Goal: Communication & Community: Answer question/provide support

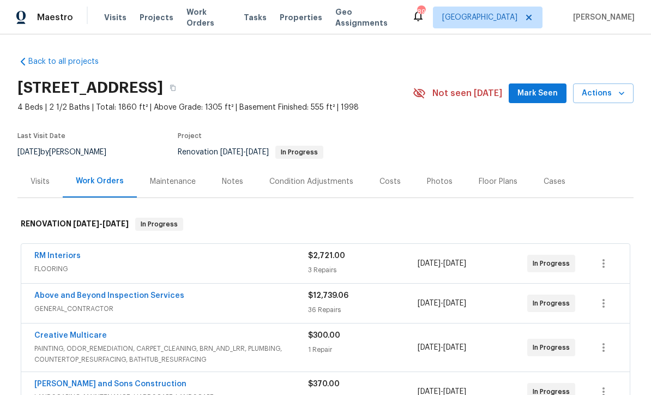
scroll to position [21, 0]
click at [538, 87] on span "Mark Seen" at bounding box center [537, 94] width 40 height 14
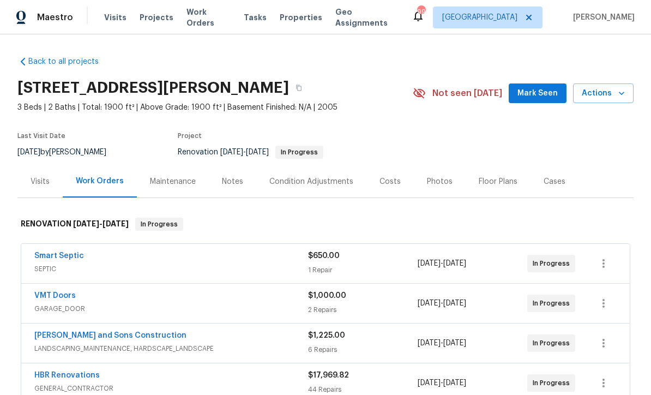
click at [543, 92] on span "Mark Seen" at bounding box center [537, 94] width 40 height 14
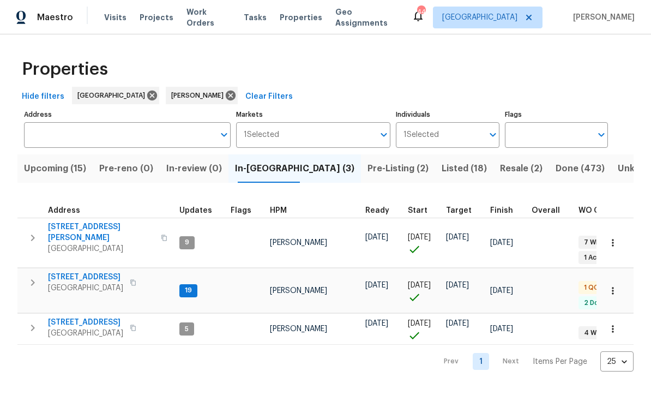
click at [68, 328] on span "Rockmart, GA 30153" at bounding box center [85, 333] width 75 height 11
click at [65, 271] on span "210 Woodbridge Dr" at bounding box center [85, 276] width 75 height 11
click at [70, 271] on span "[STREET_ADDRESS]" at bounding box center [85, 276] width 75 height 11
click at [610, 285] on icon "button" at bounding box center [612, 290] width 11 height 11
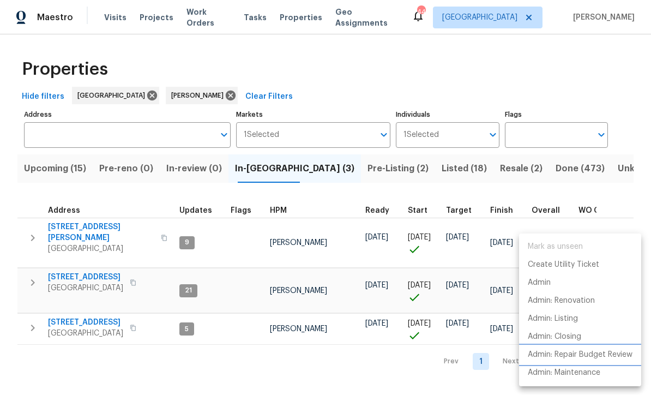
click at [576, 354] on p "Admin: Repair Budget Review" at bounding box center [580, 354] width 105 height 11
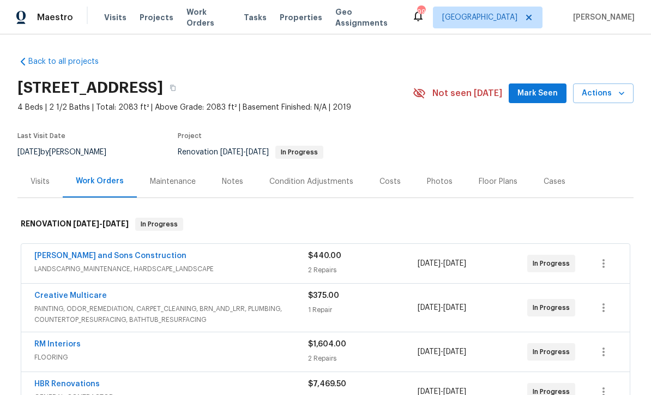
click at [540, 89] on span "Mark Seen" at bounding box center [537, 94] width 40 height 14
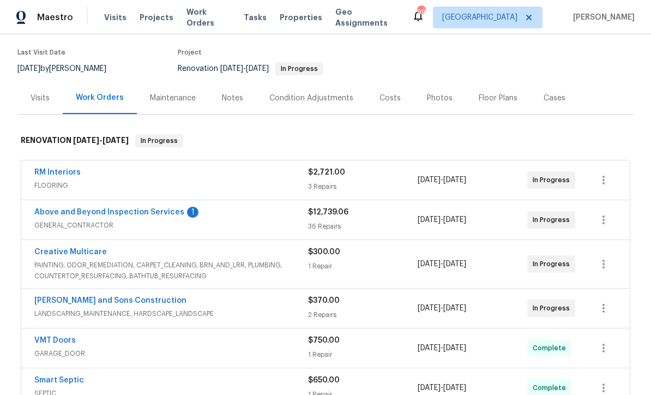
scroll to position [87, 0]
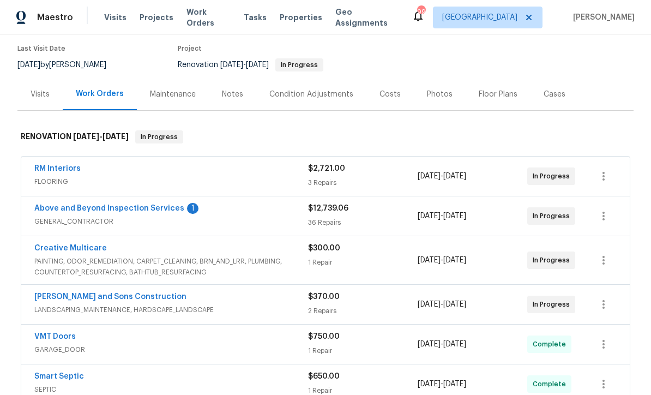
click at [77, 208] on link "Above and Beyond Inspection Services" at bounding box center [109, 208] width 150 height 8
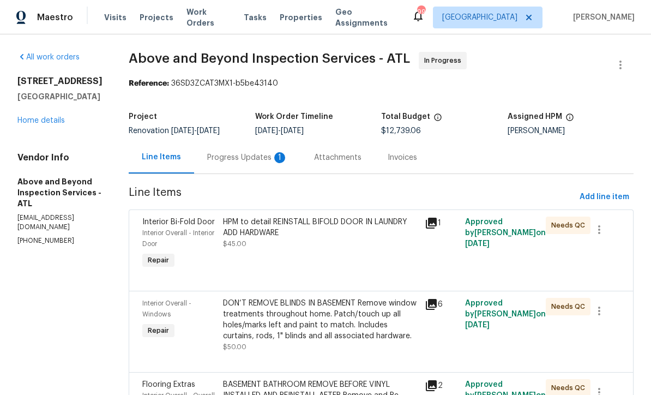
click at [265, 162] on div "Progress Updates 1" at bounding box center [247, 157] width 81 height 11
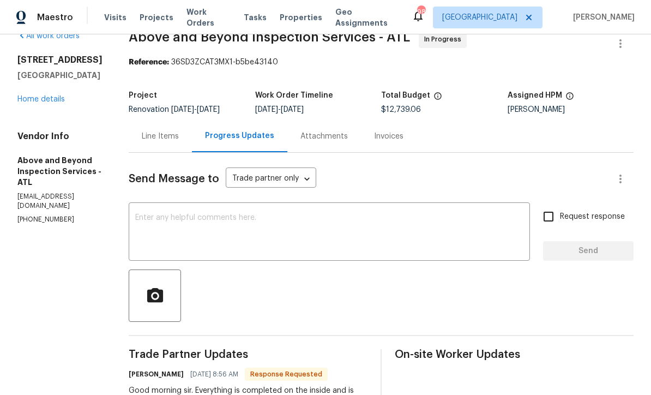
scroll to position [20, 0]
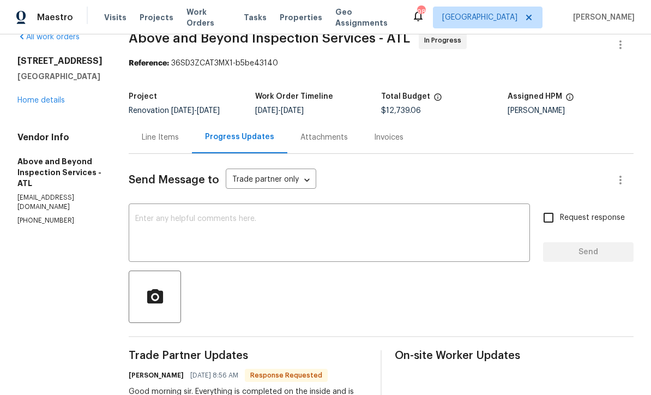
click at [41, 99] on link "Home details" at bounding box center [40, 100] width 47 height 8
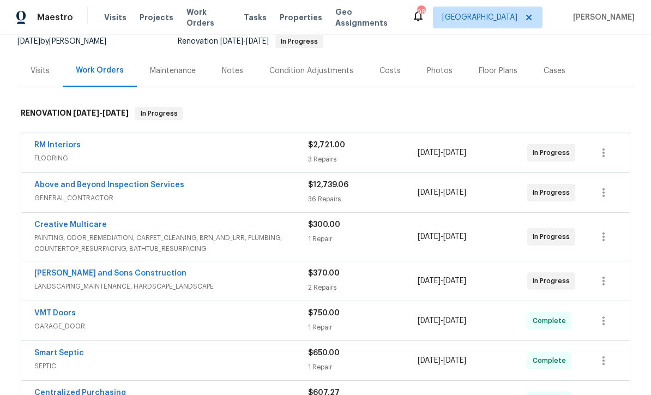
scroll to position [111, 0]
click at [53, 143] on link "RM Interiors" at bounding box center [57, 145] width 46 height 8
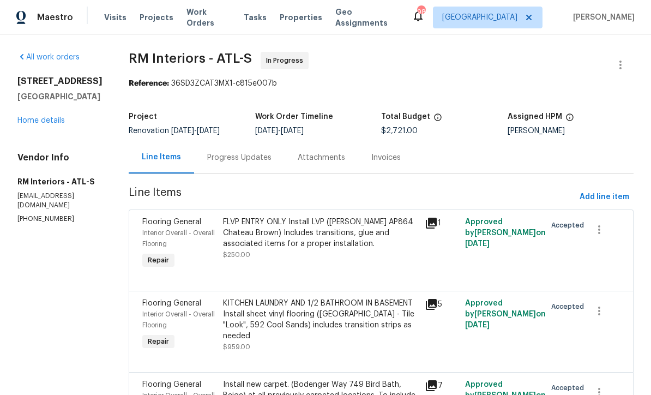
click at [228, 154] on div "Progress Updates" at bounding box center [239, 157] width 64 height 11
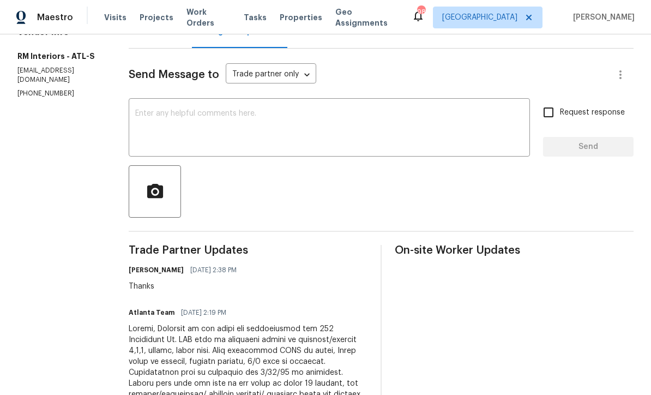
scroll to position [122, 0]
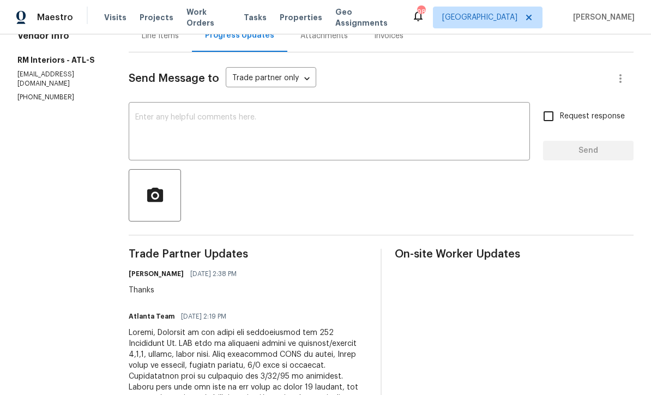
click at [135, 117] on textarea at bounding box center [329, 132] width 388 height 38
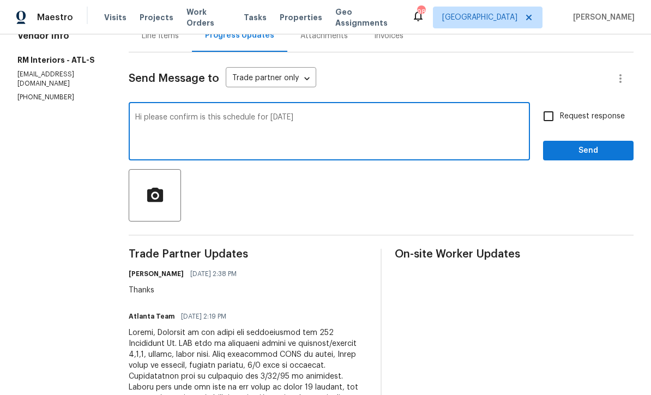
type textarea "Hi please confirm is this schedule for today"
click at [543, 112] on input "Request response" at bounding box center [548, 116] width 23 height 23
checkbox input "true"
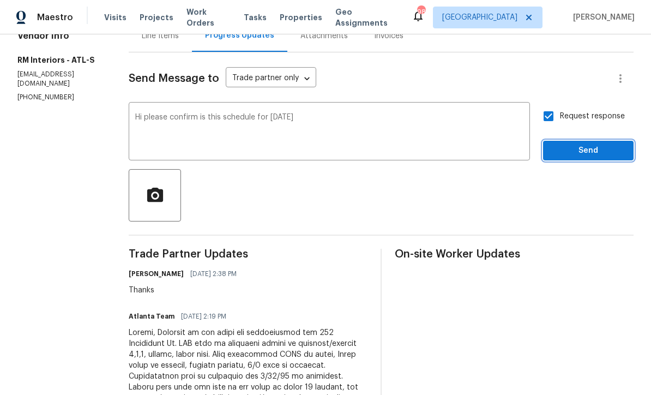
click at [570, 146] on span "Send" at bounding box center [588, 151] width 73 height 14
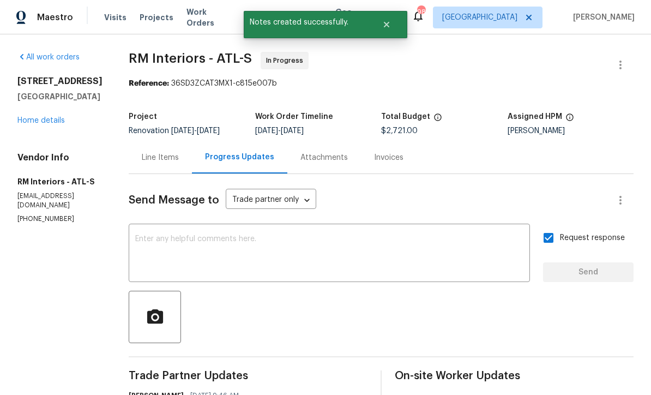
click at [37, 124] on link "Home details" at bounding box center [40, 121] width 47 height 8
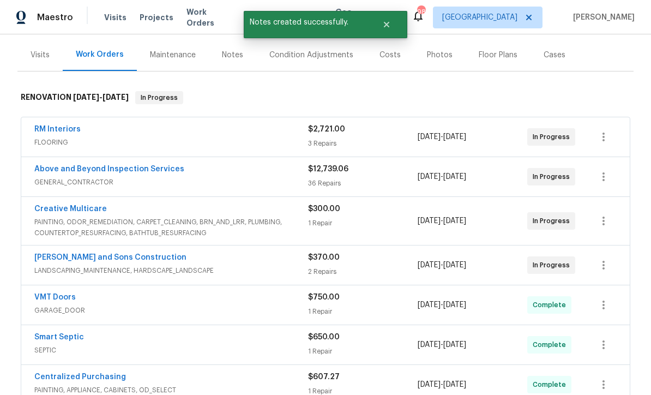
scroll to position [138, 0]
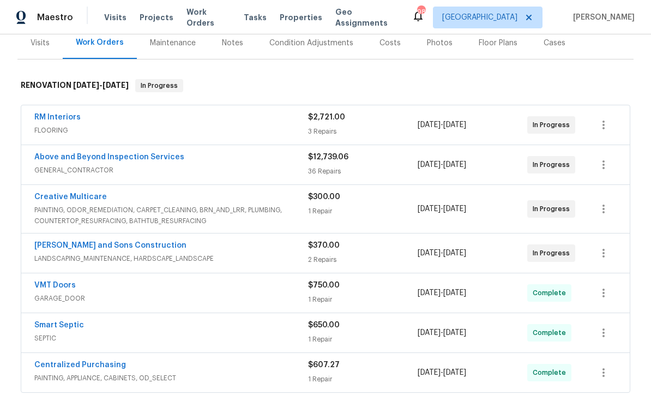
click at [71, 196] on link "Creative Multicare" at bounding box center [70, 197] width 72 height 8
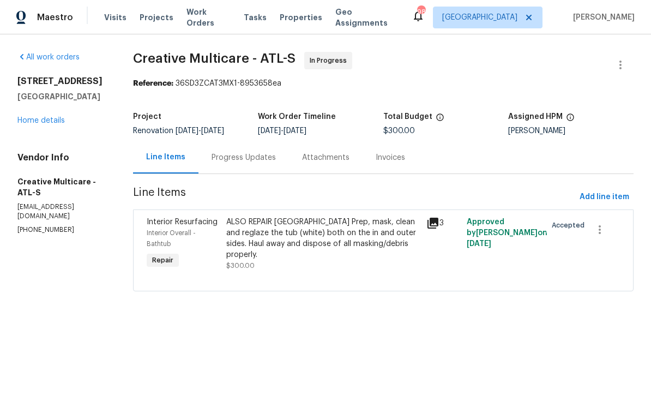
click at [263, 161] on div "Progress Updates" at bounding box center [243, 157] width 64 height 11
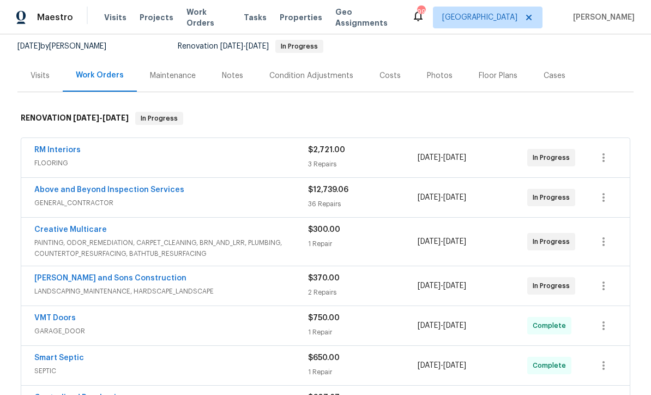
scroll to position [132, 0]
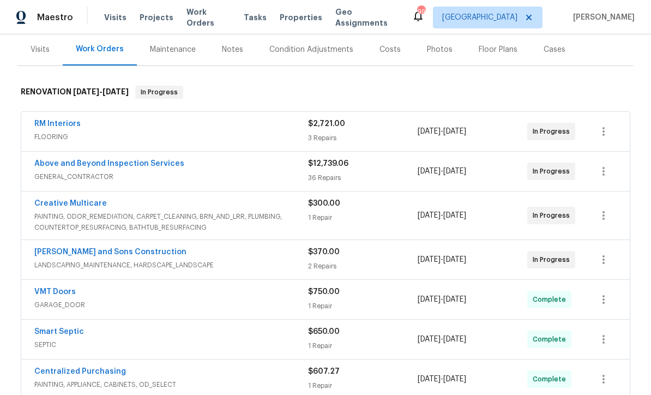
click at [80, 160] on link "Above and Beyond Inspection Services" at bounding box center [109, 164] width 150 height 8
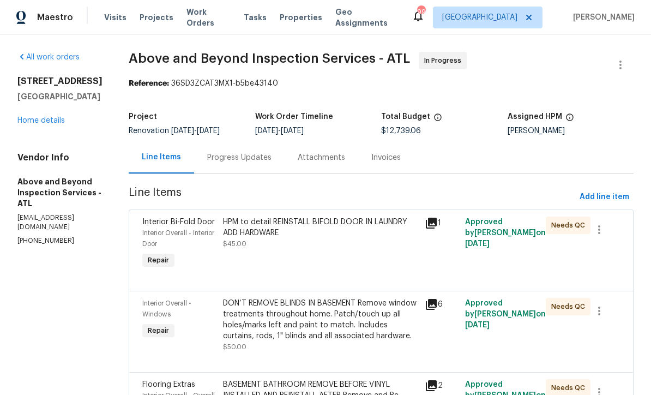
click at [271, 163] on div "Progress Updates" at bounding box center [239, 157] width 64 height 11
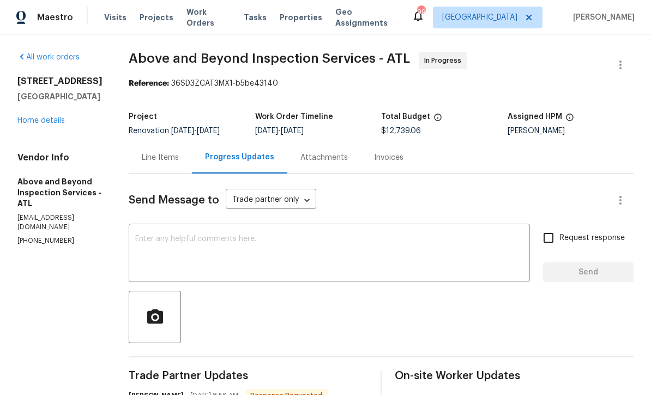
click at [188, 250] on textarea at bounding box center [329, 254] width 388 height 38
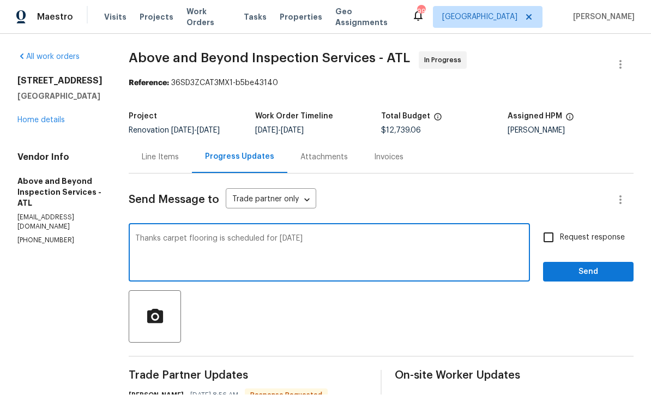
type textarea "Thanks carpet flooring is scheduled for [DATE]"
click at [554, 226] on input "Request response" at bounding box center [548, 237] width 23 height 23
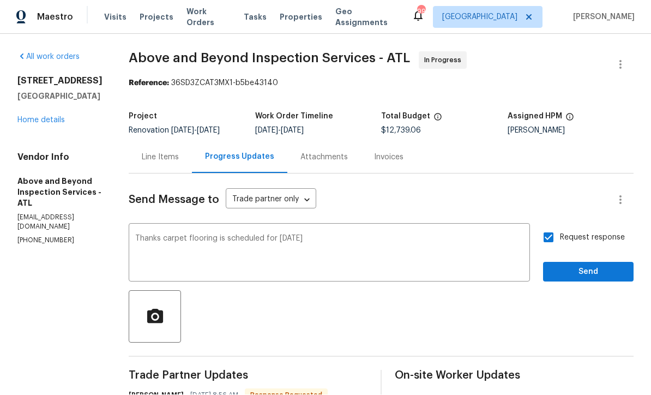
click at [548, 226] on input "Request response" at bounding box center [548, 237] width 23 height 23
checkbox input "false"
click at [576, 265] on span "Send" at bounding box center [588, 272] width 73 height 14
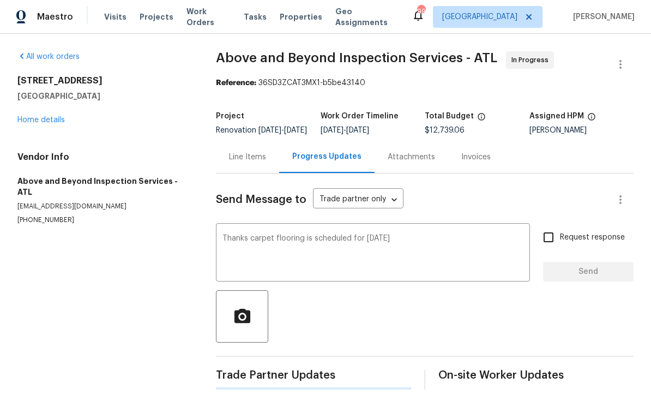
scroll to position [21, 0]
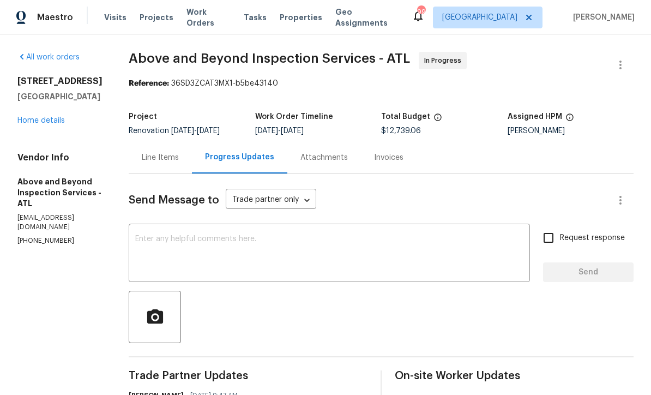
click at [43, 117] on link "Home details" at bounding box center [40, 121] width 47 height 8
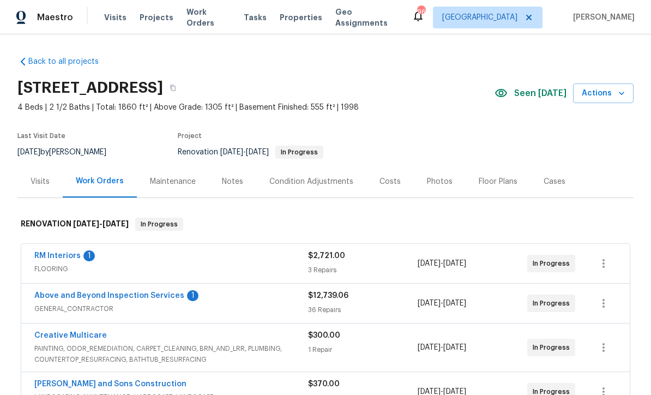
click at [108, 294] on link "Above and Beyond Inspection Services" at bounding box center [109, 296] width 150 height 8
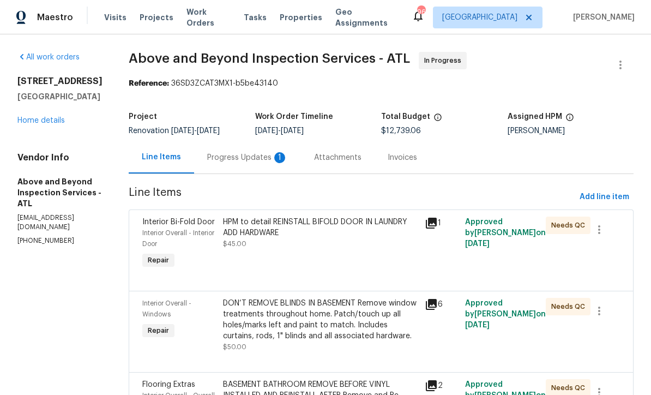
click at [260, 163] on div "Progress Updates 1" at bounding box center [247, 157] width 81 height 11
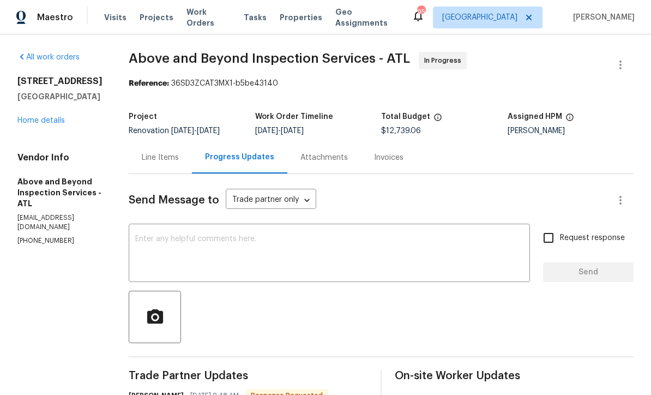
click at [35, 118] on link "Home details" at bounding box center [40, 121] width 47 height 8
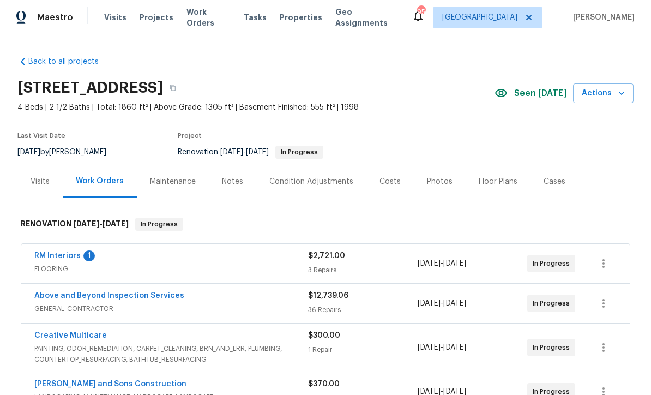
click at [48, 253] on link "RM Interiors" at bounding box center [57, 256] width 46 height 8
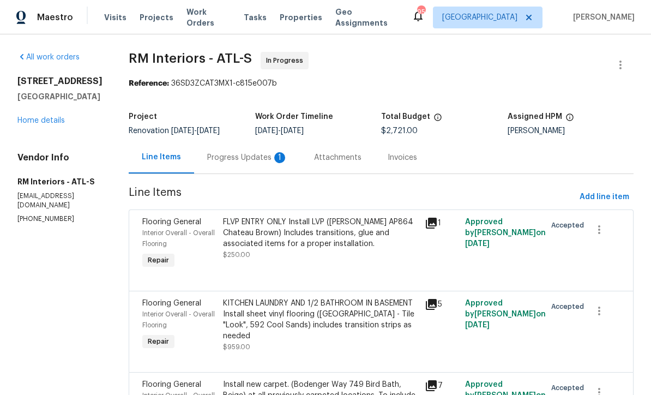
click at [221, 156] on div "Progress Updates 1" at bounding box center [247, 157] width 81 height 11
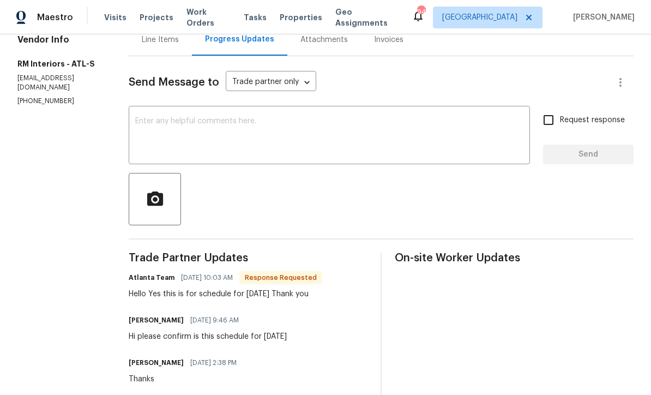
scroll to position [119, 0]
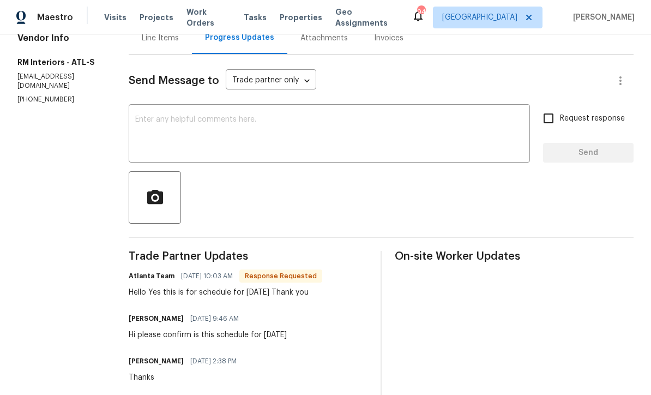
click at [135, 117] on textarea at bounding box center [329, 135] width 388 height 38
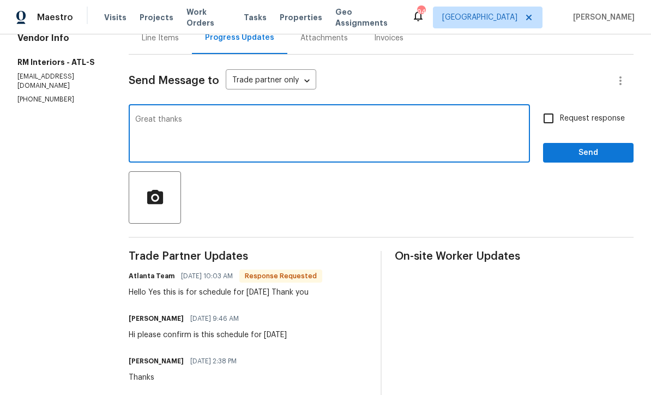
type textarea "Great thanks"
click at [569, 160] on button "Send" at bounding box center [588, 153] width 90 height 20
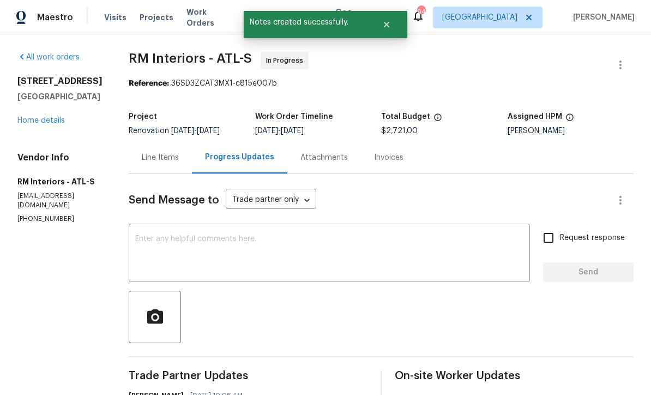
click at [41, 124] on link "Home details" at bounding box center [40, 121] width 47 height 8
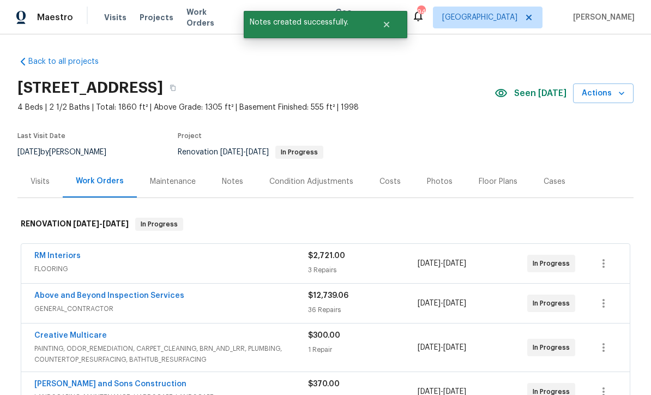
click at [75, 298] on link "Above and Beyond Inspection Services" at bounding box center [109, 296] width 150 height 8
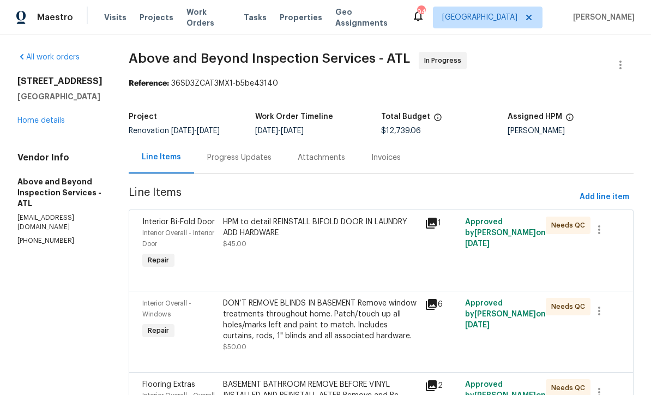
click at [263, 163] on div "Progress Updates" at bounding box center [239, 157] width 64 height 11
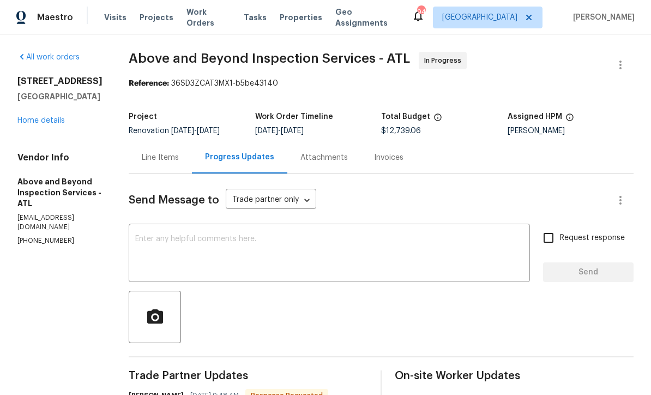
click at [177, 247] on textarea at bounding box center [329, 254] width 388 height 38
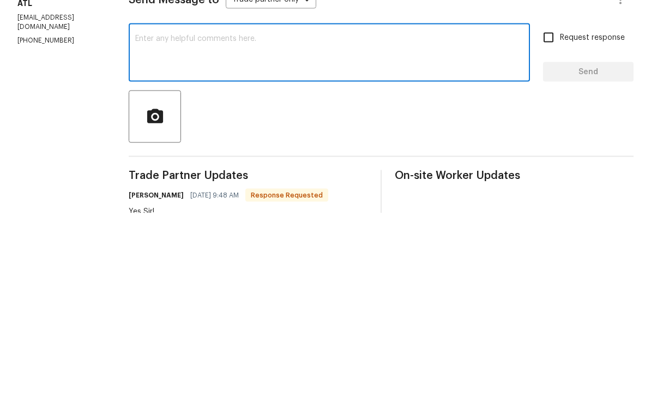
scroll to position [14, 0]
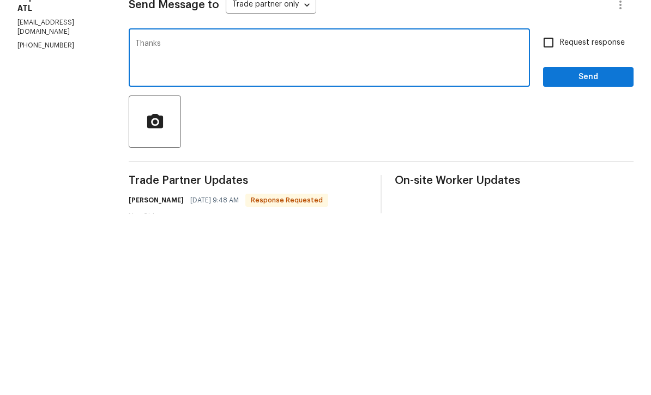
type textarea "Thanks"
click at [574, 252] on span "Send" at bounding box center [588, 259] width 73 height 14
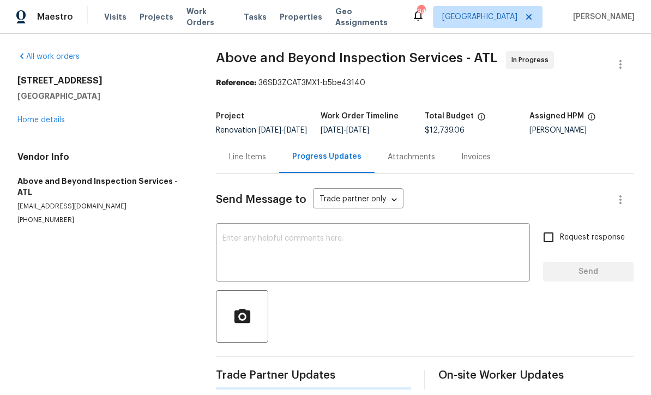
scroll to position [21, 0]
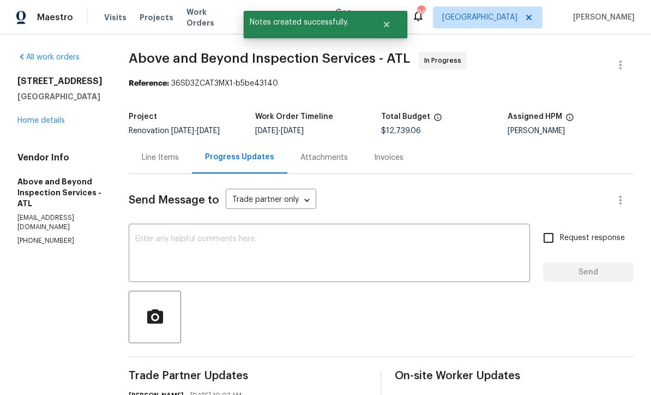
click at [32, 117] on link "Home details" at bounding box center [40, 121] width 47 height 8
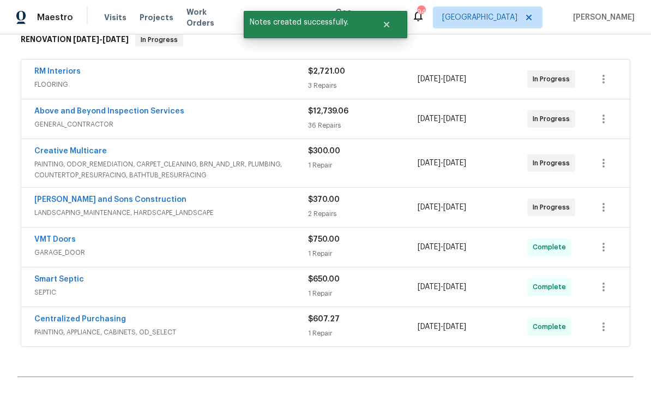
scroll to position [179, 0]
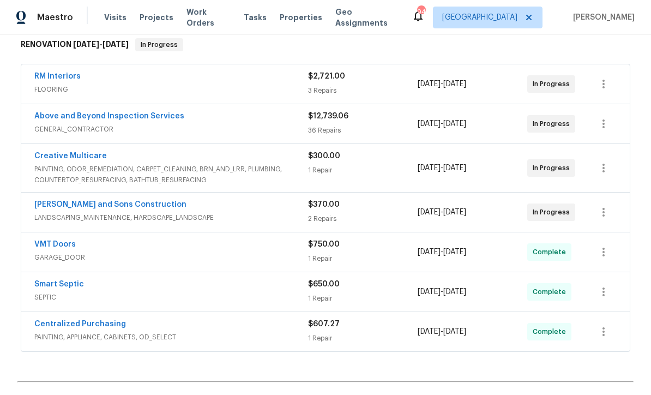
click at [61, 152] on link "Creative Multicare" at bounding box center [70, 156] width 72 height 8
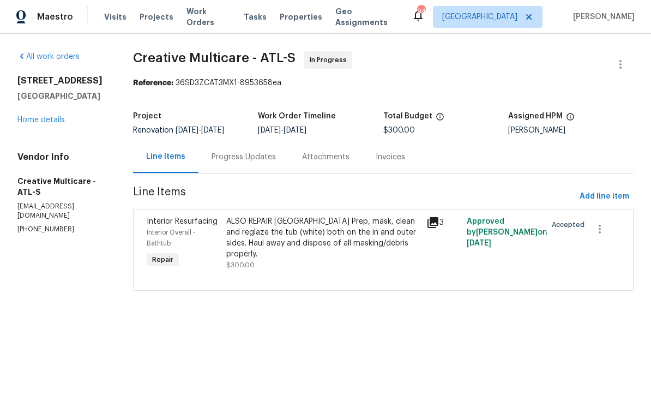
click at [38, 121] on link "Home details" at bounding box center [40, 121] width 47 height 8
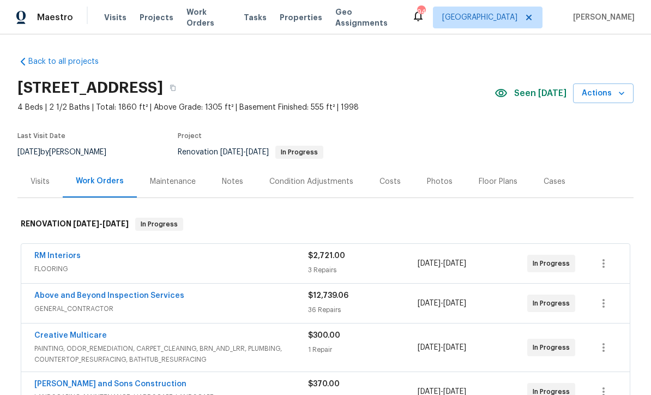
click at [379, 177] on div "Costs" at bounding box center [389, 181] width 21 height 11
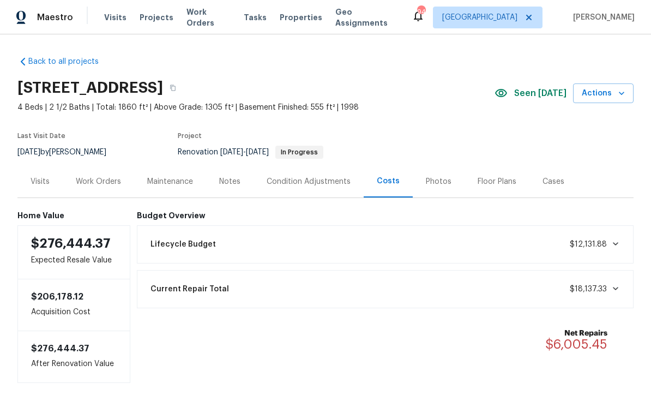
click at [35, 180] on div "Visits" at bounding box center [40, 181] width 19 height 11
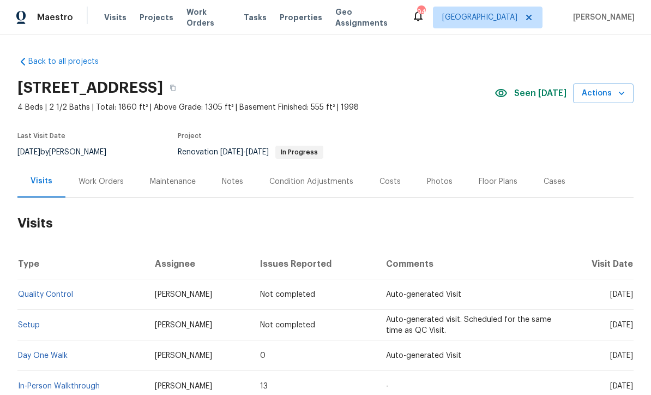
click at [381, 176] on div "Costs" at bounding box center [389, 181] width 21 height 11
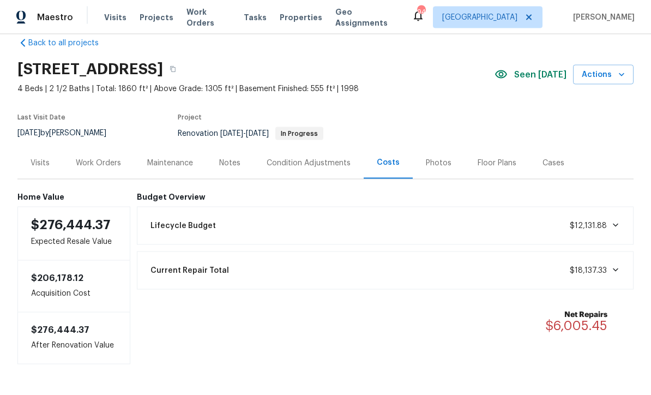
scroll to position [36, 0]
click at [289, 158] on div "Condition Adjustments" at bounding box center [309, 163] width 84 height 11
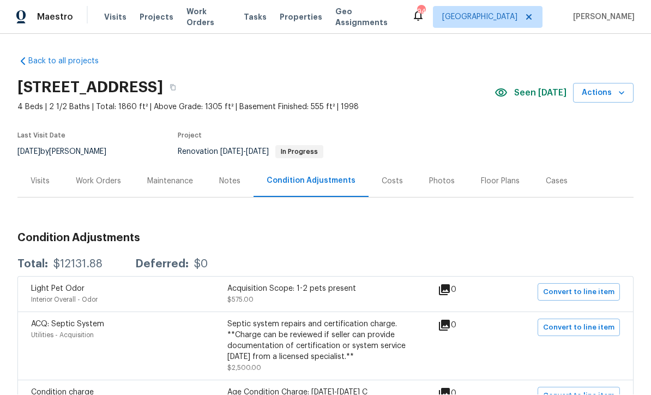
click at [382, 176] on div "Costs" at bounding box center [392, 181] width 21 height 11
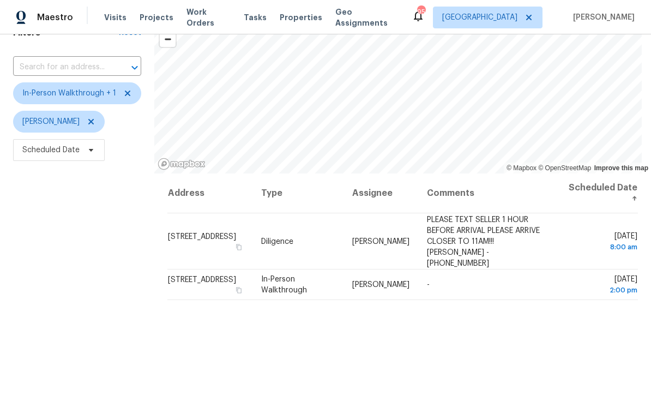
scroll to position [58, 0]
click at [67, 250] on div "Filters Reset ​ In-Person Walkthrough + 1 [PERSON_NAME] Scheduled Date" at bounding box center [77, 248] width 154 height 479
